Goal: Task Accomplishment & Management: Use online tool/utility

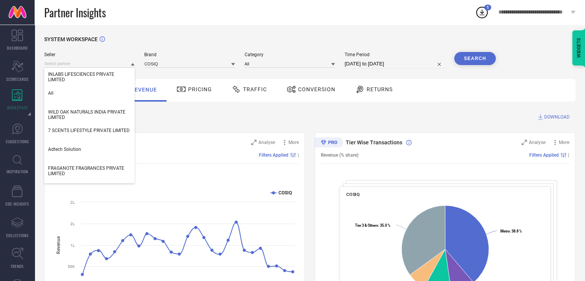
click at [110, 64] on input at bounding box center [89, 64] width 90 height 8
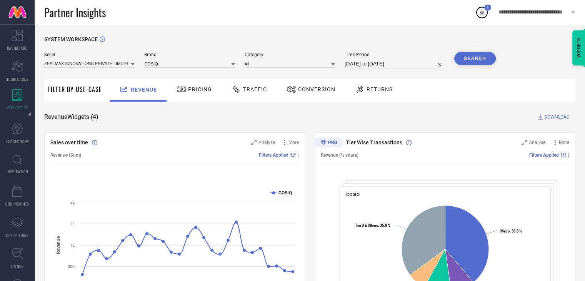
scroll to position [0, 1]
type input "ZEALMAX INNOVATIONS PRIVATE LIMITED"
click at [165, 65] on input at bounding box center [189, 64] width 90 height 8
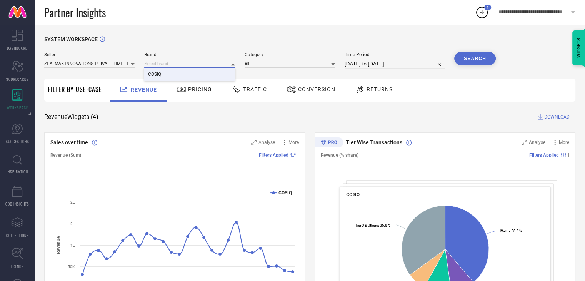
drag, startPoint x: 165, startPoint y: 65, endPoint x: 104, endPoint y: 67, distance: 60.5
click at [104, 67] on div "Seller ZEALMAX INNOVATIONS PRIVATE LIMITED Brand COSIQ Category All Time Period…" at bounding box center [270, 60] width 452 height 17
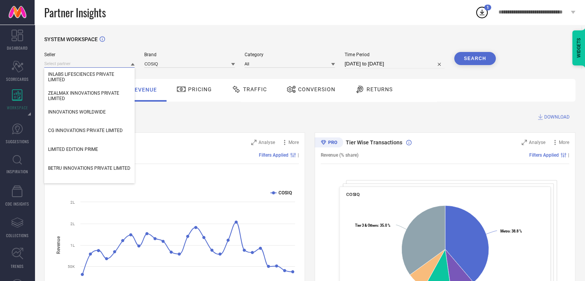
click at [104, 67] on input at bounding box center [89, 64] width 90 height 8
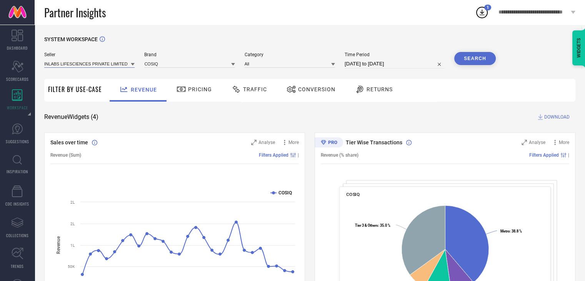
click at [104, 67] on input at bounding box center [89, 64] width 90 height 8
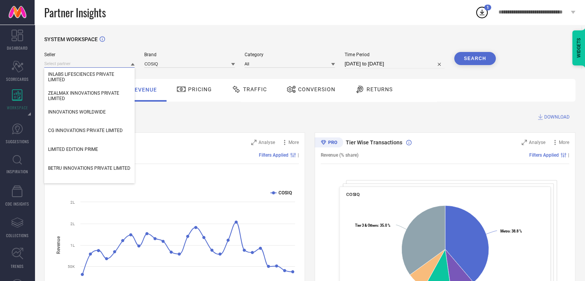
paste input "ZEALMAX INNOVATIONS PRIVATE LIMITED"
type input "ZEALMAX INNOVATIONS PRIVATE LIMITED"
click at [77, 97] on span "ZEALMAX INNOVATIONS PRIVATE LIMITED" at bounding box center [89, 95] width 83 height 11
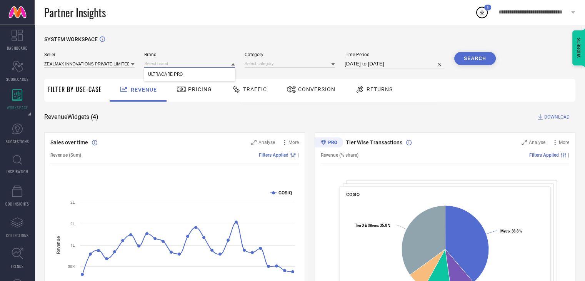
click at [180, 62] on input at bounding box center [189, 64] width 90 height 8
click at [179, 74] on span "ULTRACARE PRO" at bounding box center [165, 74] width 35 height 5
click at [261, 62] on input at bounding box center [290, 64] width 90 height 8
click at [264, 65] on input at bounding box center [290, 64] width 90 height 8
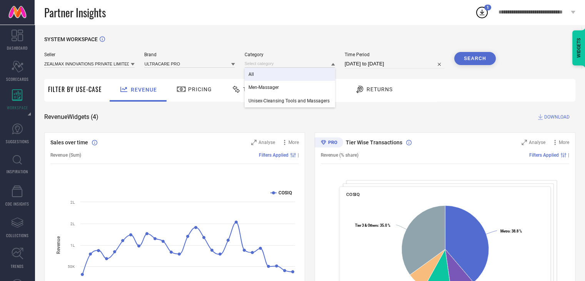
click at [263, 71] on div "All" at bounding box center [290, 74] width 90 height 13
select select "2"
select select "2025"
select select "3"
select select "2025"
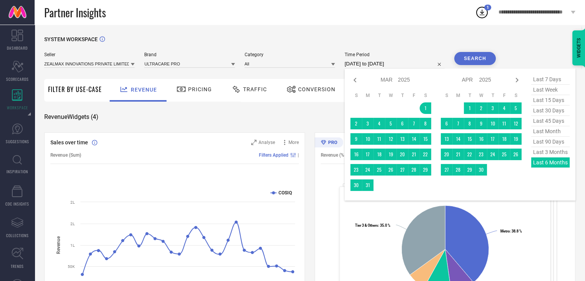
click at [415, 67] on input "[DATE] to [DATE]" at bounding box center [395, 63] width 100 height 9
click at [555, 165] on div "last 7 days last week last 15 days last 30 days last 45 days last month last 90…" at bounding box center [551, 134] width 38 height 120
click at [546, 165] on div "last 7 days last week last 15 days last 30 days last 45 days last month last 90…" at bounding box center [551, 134] width 38 height 120
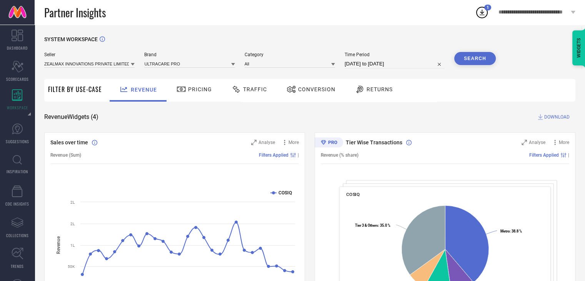
click at [478, 59] on button "Search" at bounding box center [476, 58] width 42 height 13
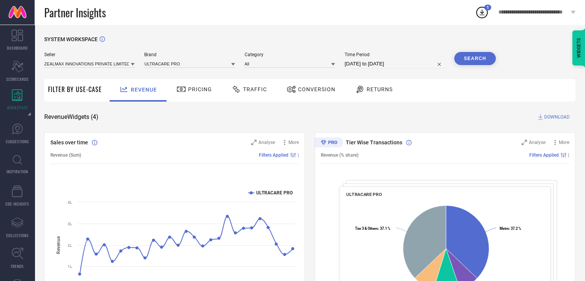
click at [547, 115] on span "DOWNLOAD" at bounding box center [557, 117] width 25 height 8
